Goal: Obtain resource: Obtain resource

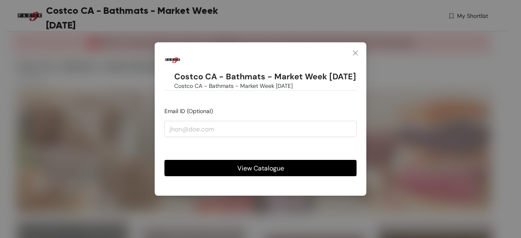
click at [266, 173] on span "View Catalogue" at bounding box center [260, 168] width 47 height 10
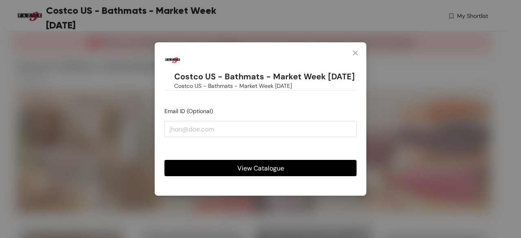
click at [259, 173] on span "View Catalogue" at bounding box center [260, 168] width 47 height 10
